Goal: Communication & Community: Answer question/provide support

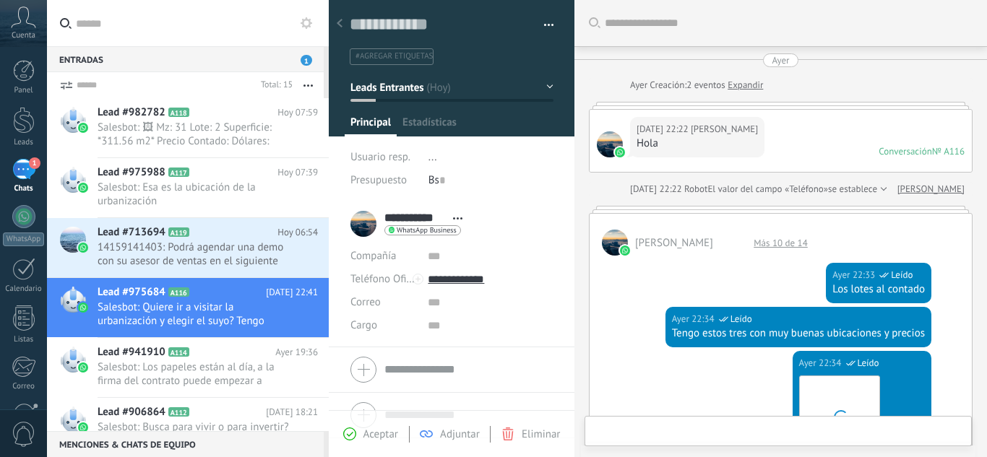
scroll to position [22, 0]
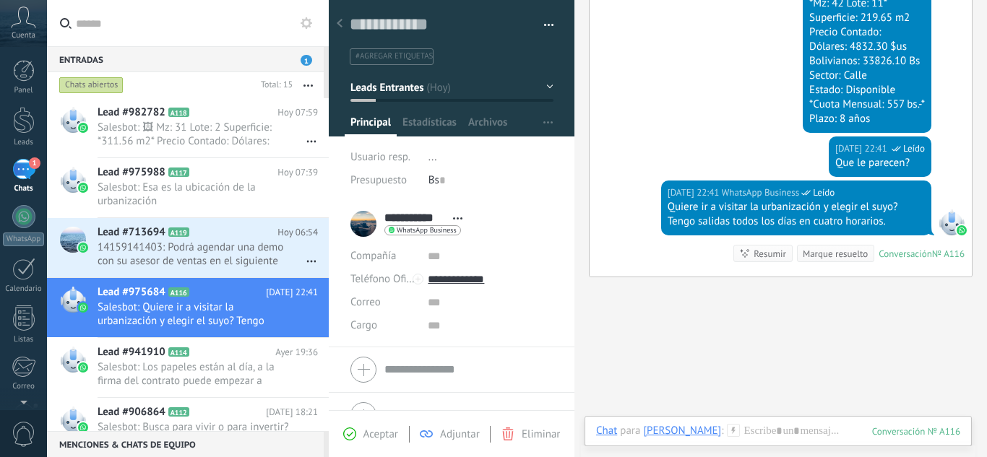
click at [30, 163] on span "1" at bounding box center [35, 163] width 12 height 12
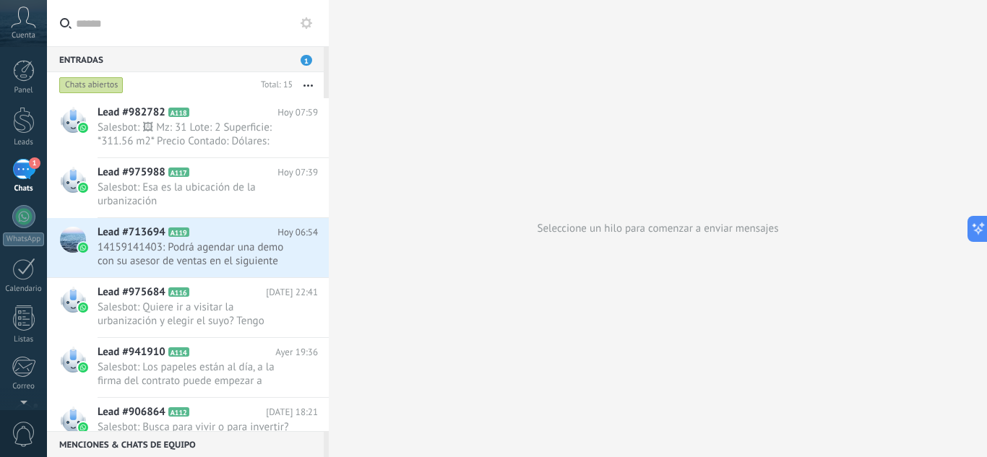
click at [30, 163] on span "1" at bounding box center [35, 163] width 12 height 12
click at [22, 170] on div "1" at bounding box center [23, 169] width 23 height 21
